Goal: Navigation & Orientation: Find specific page/section

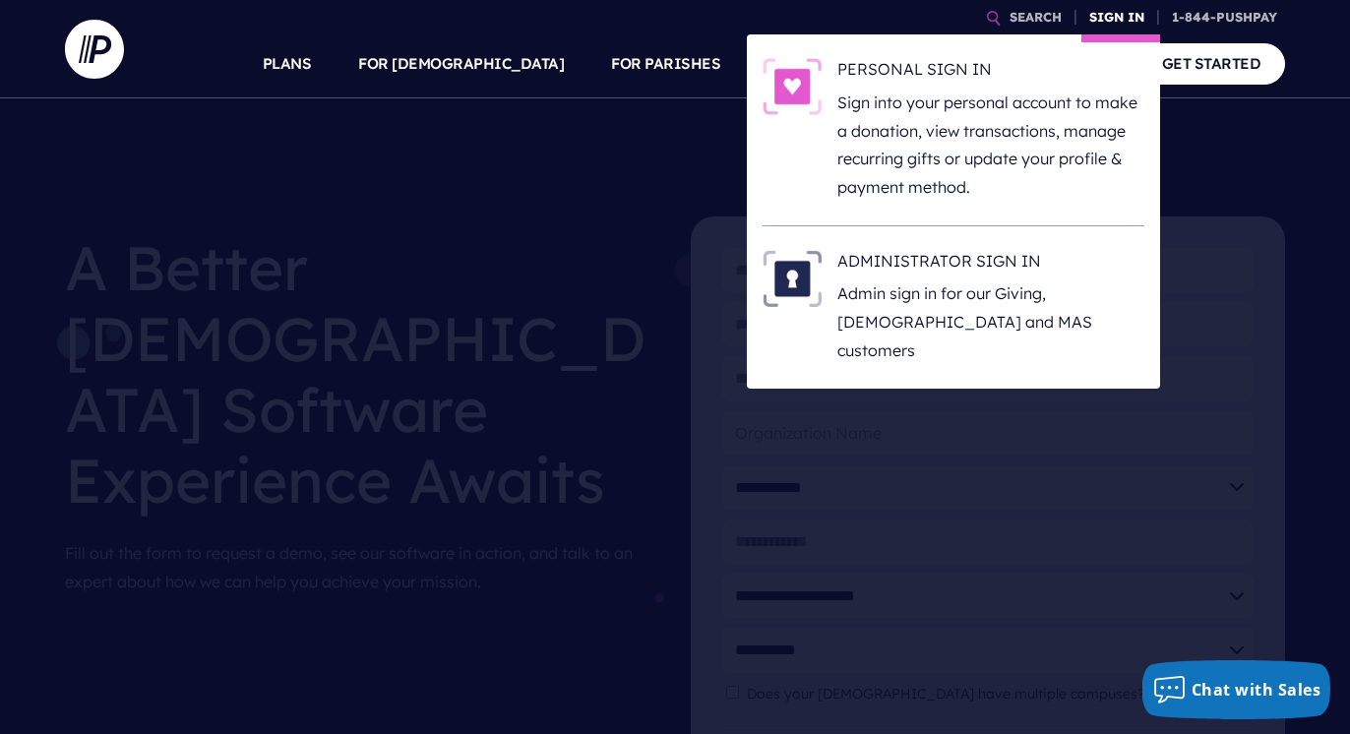
click at [1109, 9] on link "SIGN IN" at bounding box center [1117, 17] width 71 height 34
click at [1114, 13] on link "SIGN IN" at bounding box center [1117, 17] width 71 height 34
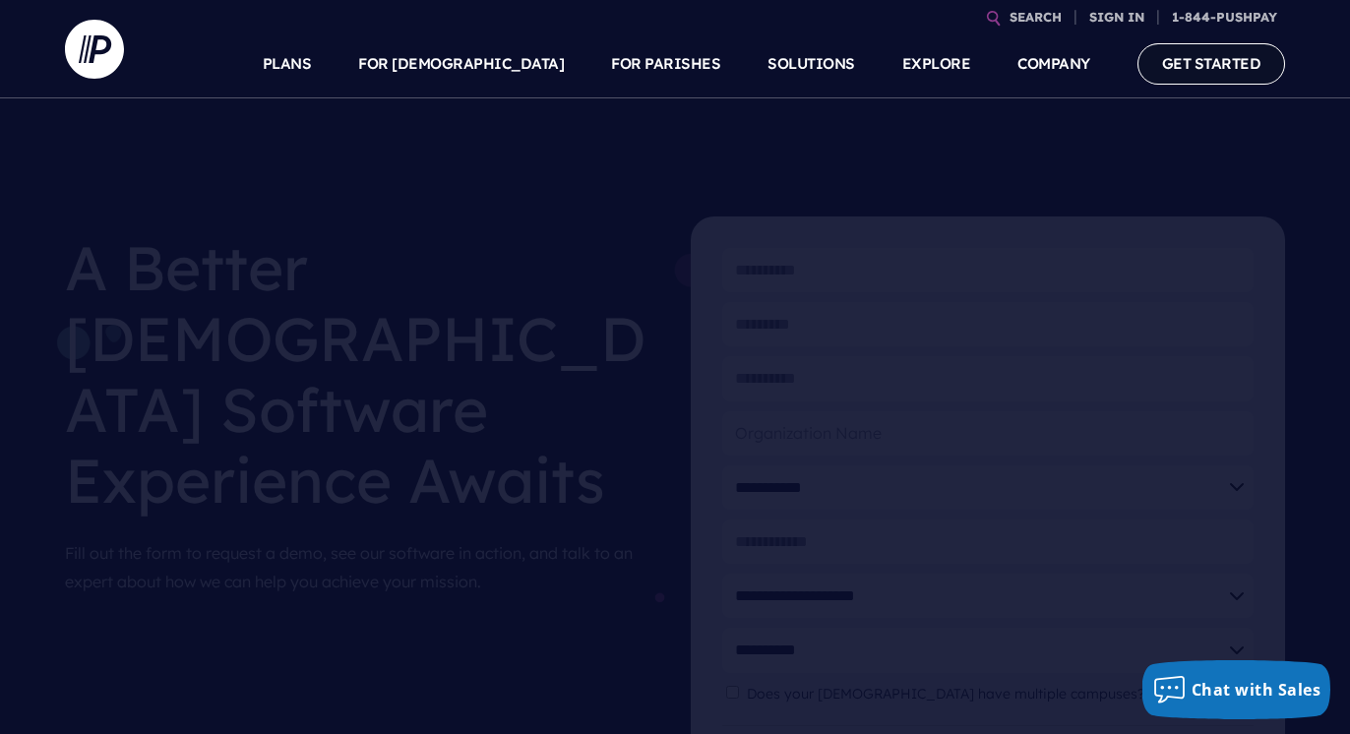
click at [1212, 52] on link "GET STARTED" at bounding box center [1212, 63] width 149 height 40
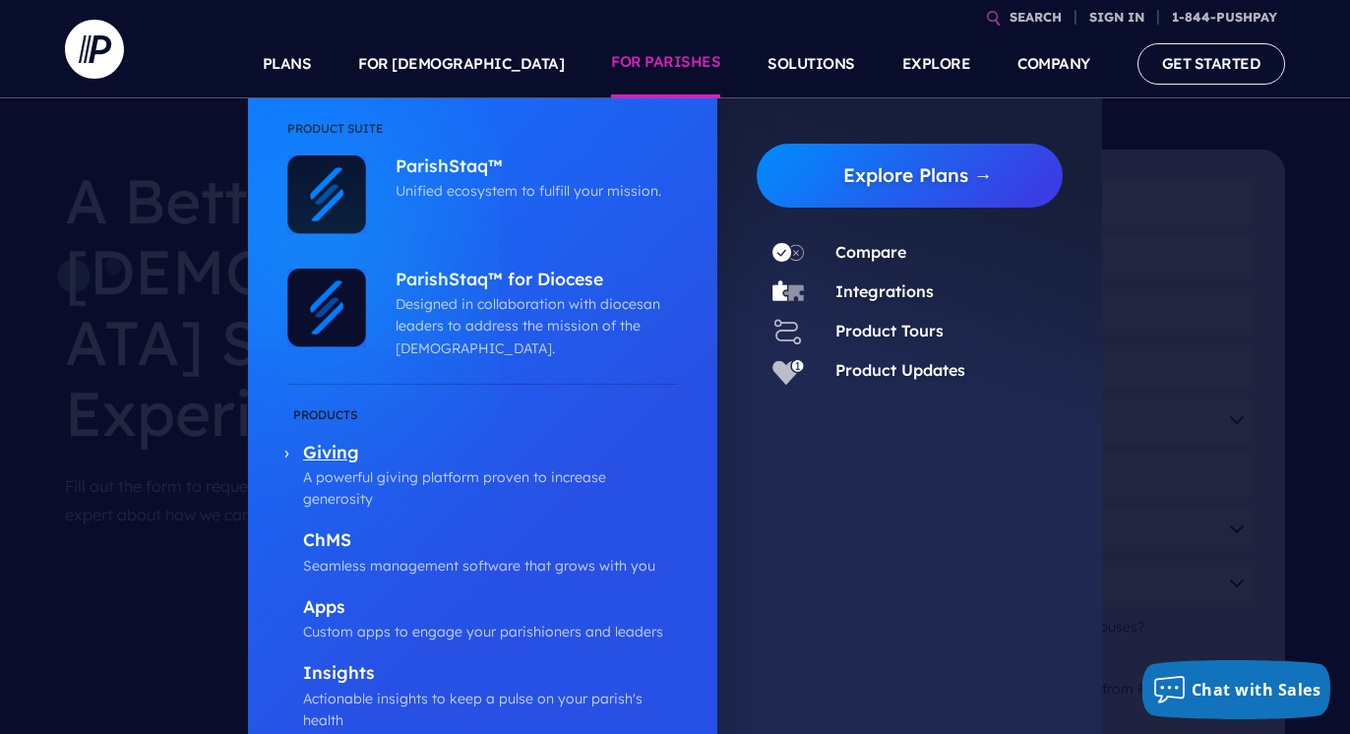
scroll to position [197, 0]
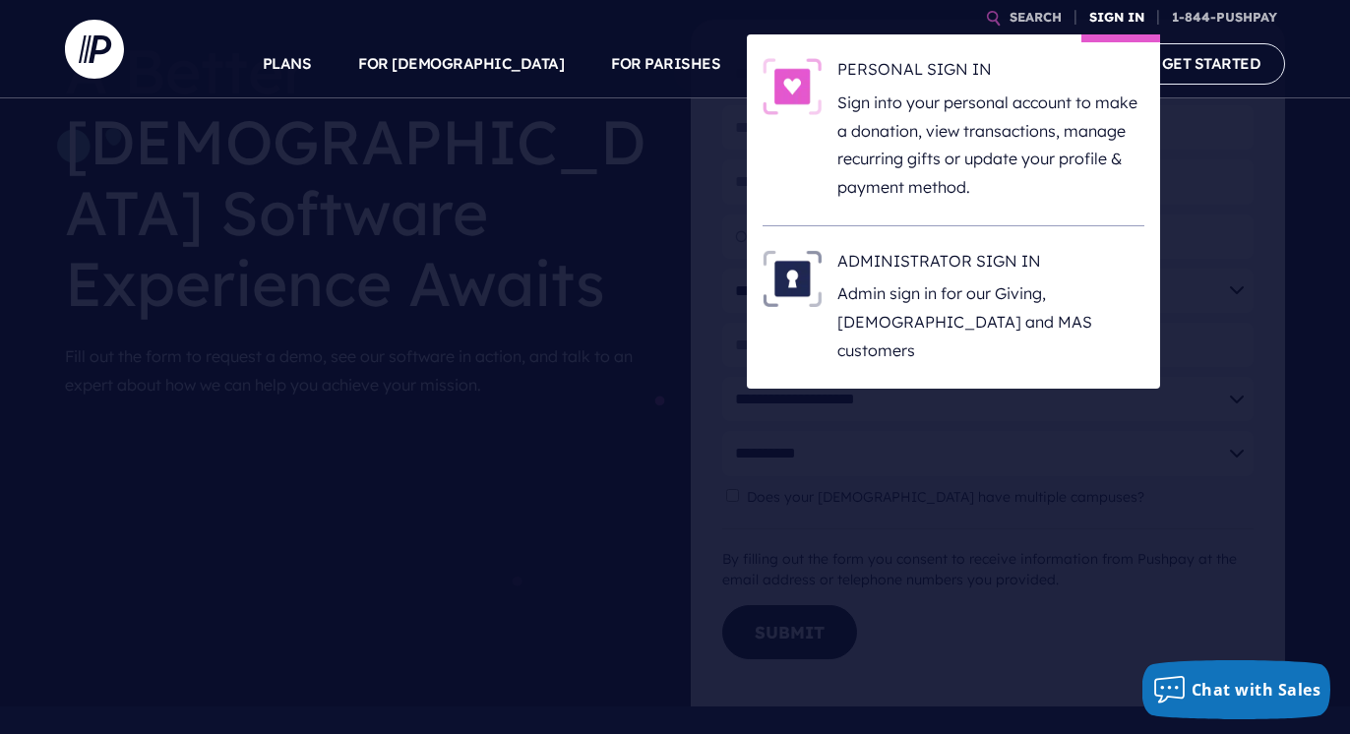
click at [1100, 6] on link "SIGN IN" at bounding box center [1117, 17] width 71 height 34
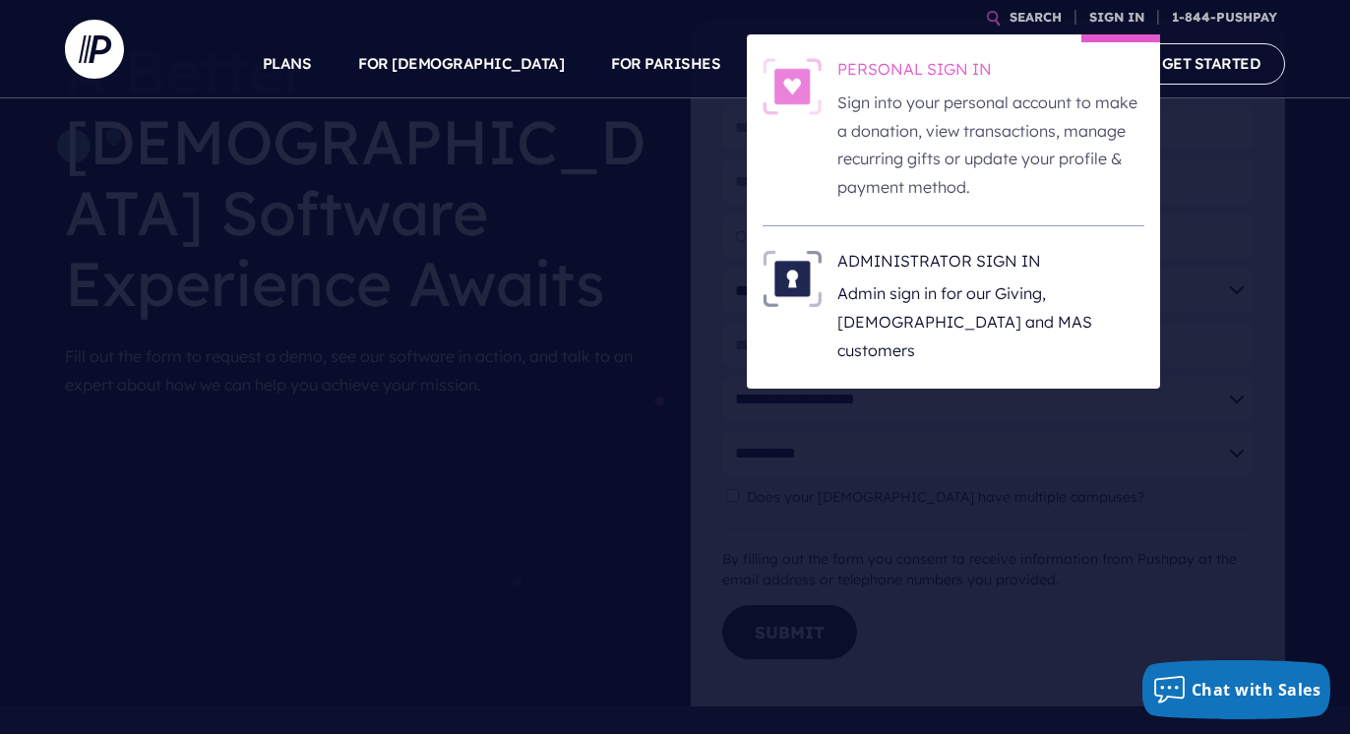
click at [910, 60] on h6 "PERSONAL SIGN IN" at bounding box center [991, 73] width 307 height 30
